Goal: Navigation & Orientation: Find specific page/section

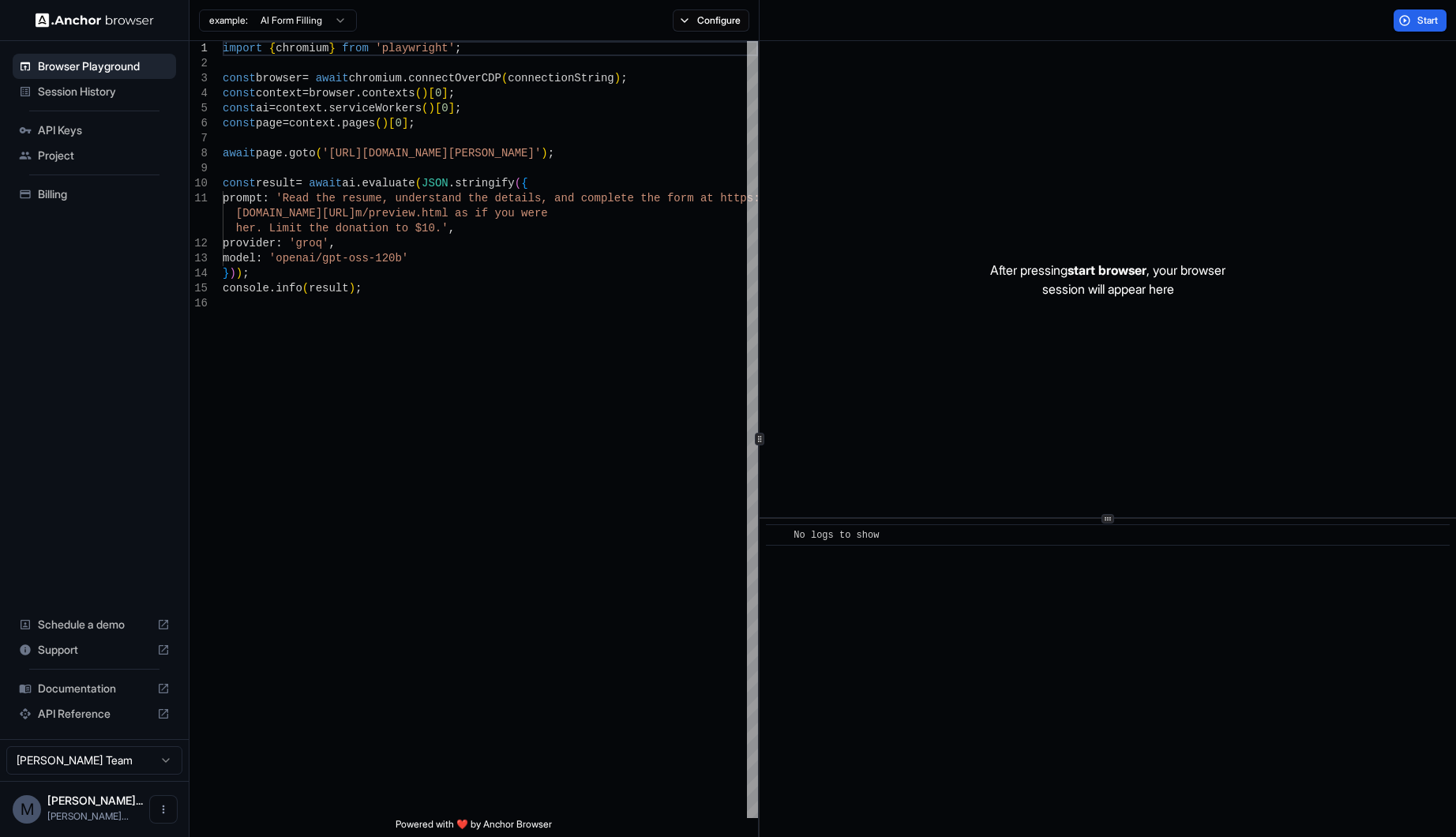
click at [46, 693] on span "Documentation" at bounding box center [94, 688] width 113 height 16
